Goal: Transaction & Acquisition: Purchase product/service

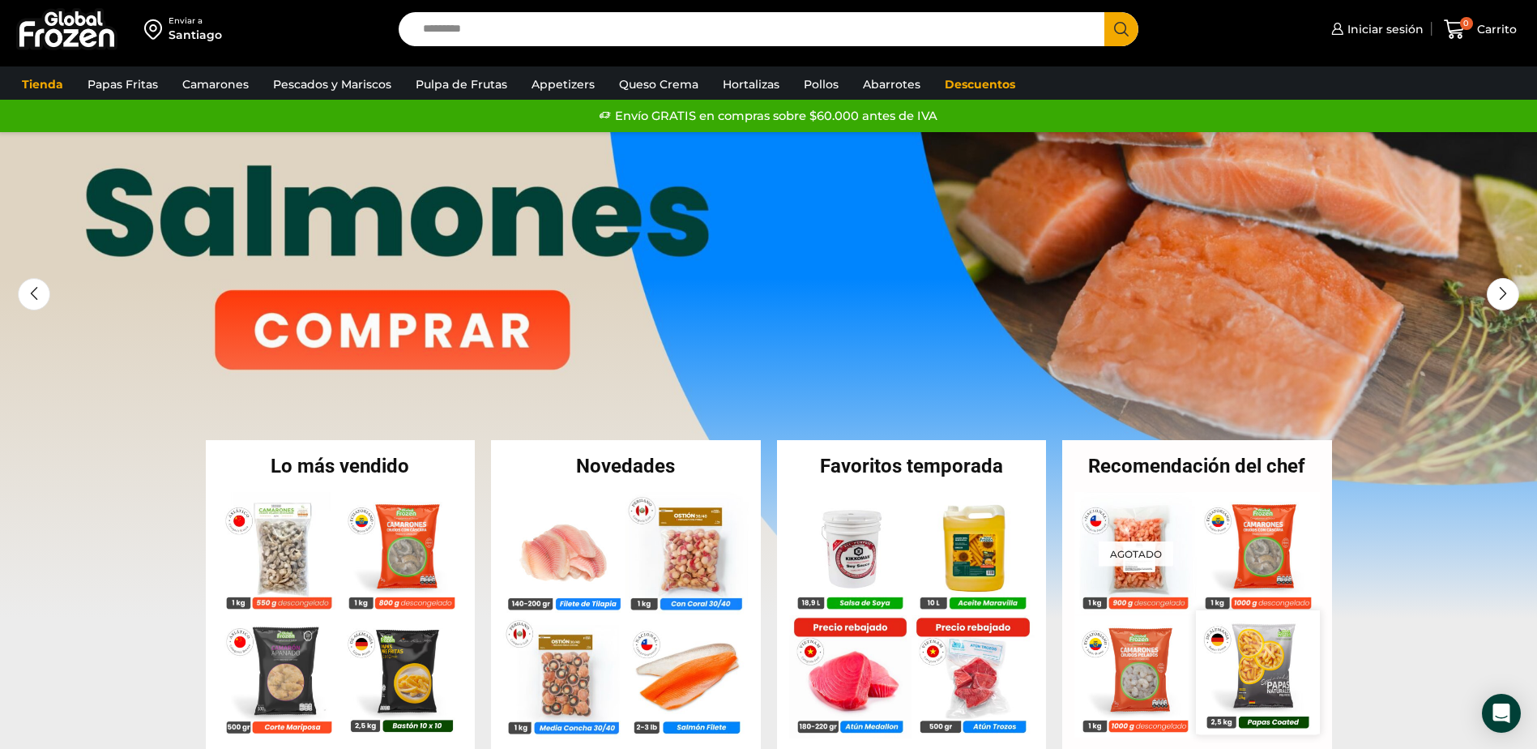
click at [1261, 664] on img at bounding box center [1258, 671] width 123 height 123
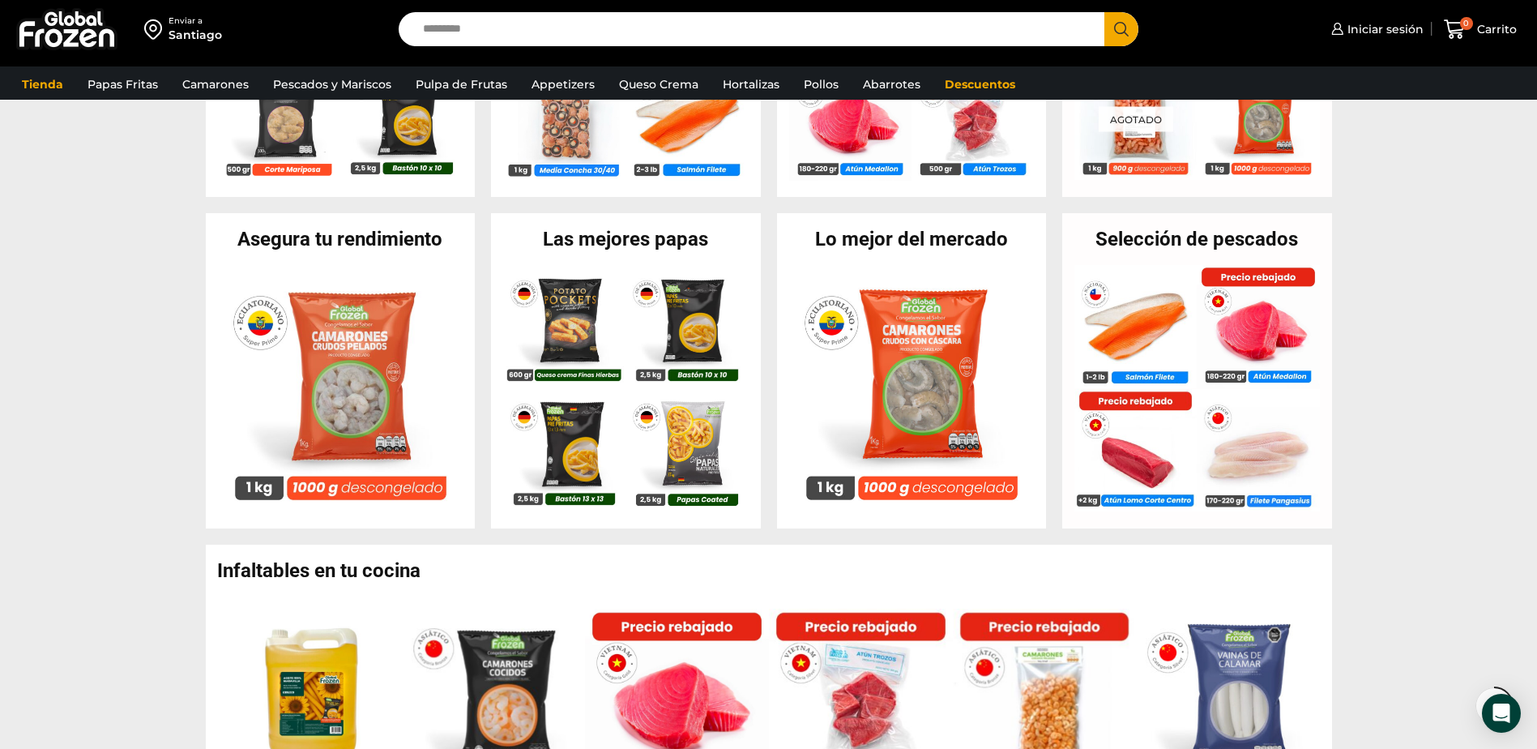
scroll to position [571, 0]
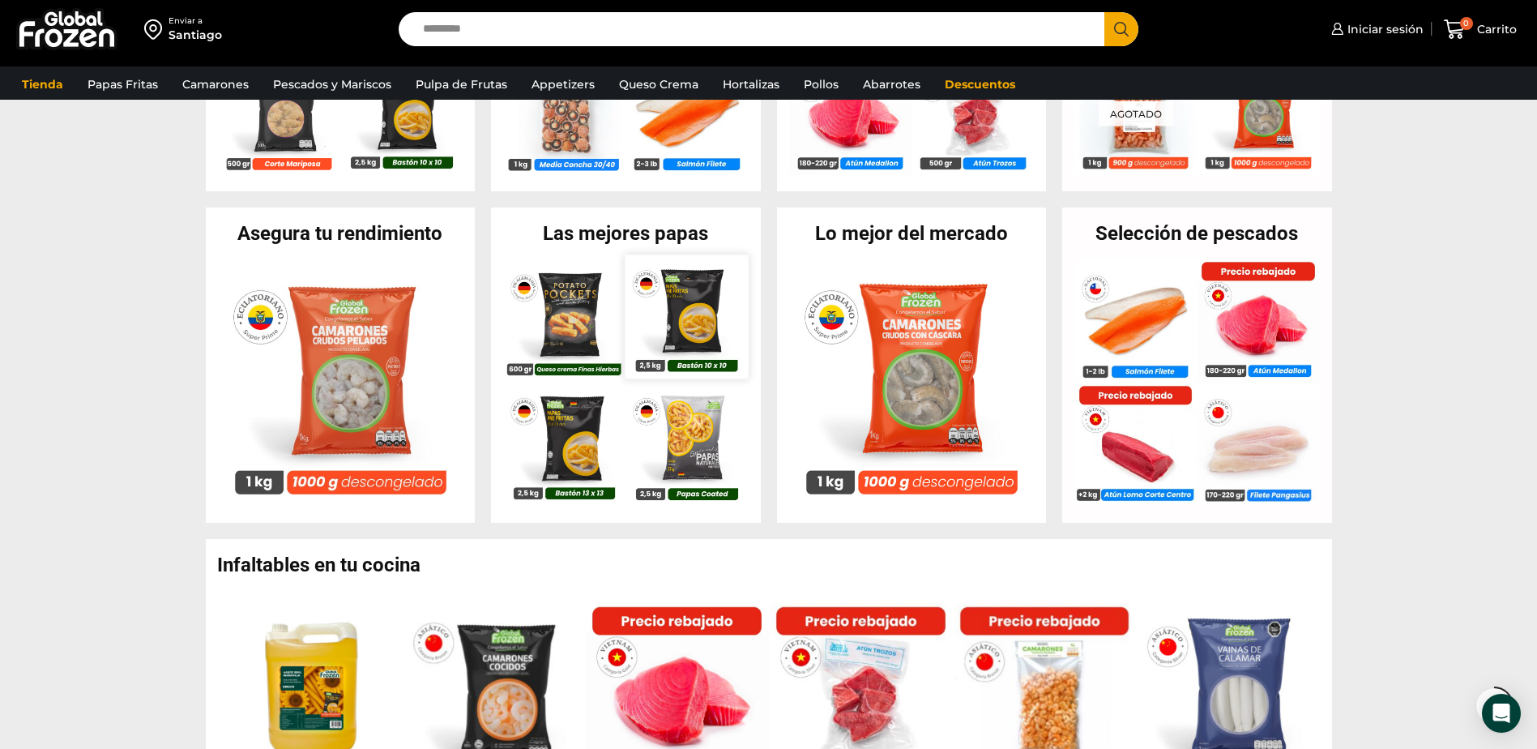
click at [690, 343] on img at bounding box center [687, 316] width 123 height 123
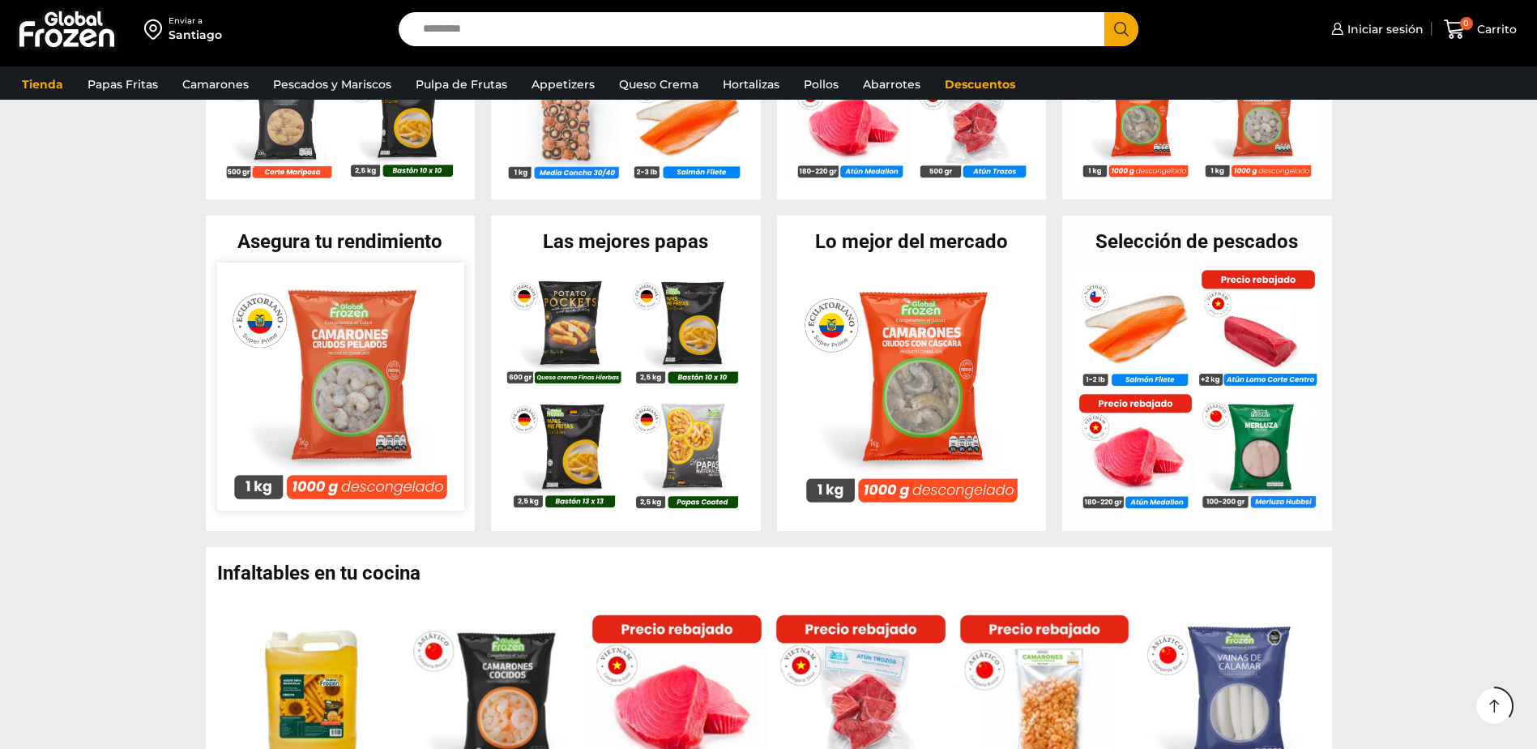
scroll to position [571, 0]
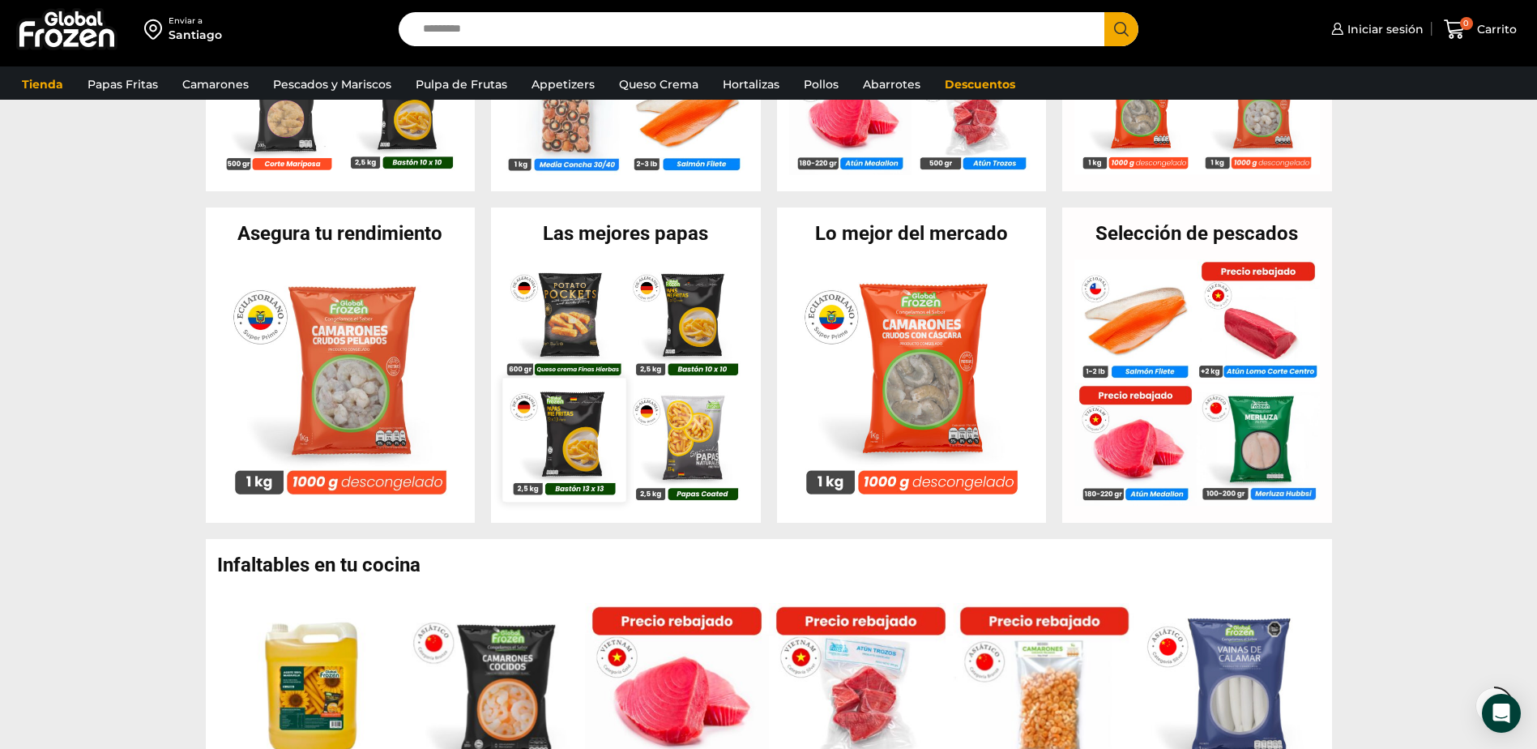
click at [583, 441] on img at bounding box center [563, 439] width 123 height 123
